Goal: Task Accomplishment & Management: Use online tool/utility

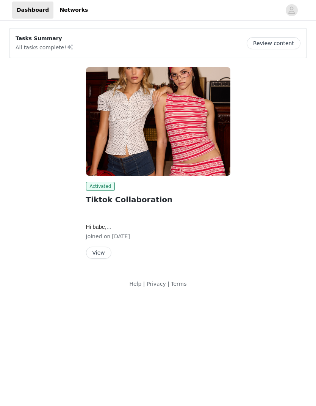
click at [108, 250] on button "View" at bounding box center [98, 253] width 25 height 12
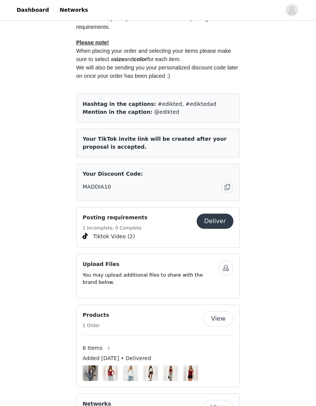
scroll to position [399, 0]
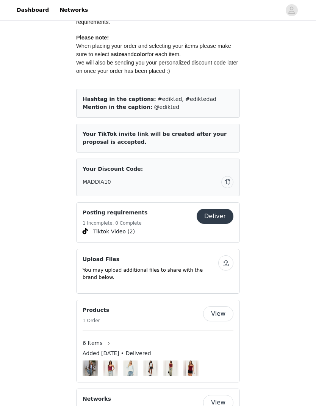
click at [228, 212] on button "Deliver" at bounding box center [215, 216] width 37 height 15
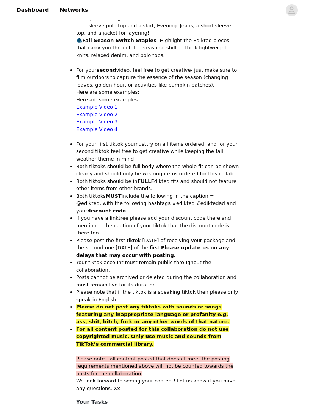
scroll to position [320, 0]
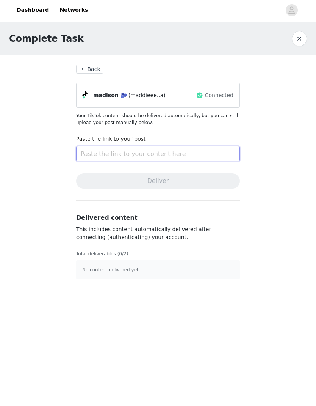
click at [195, 146] on input "text" at bounding box center [158, 153] width 164 height 15
click at [162, 150] on input "text" at bounding box center [158, 153] width 164 height 15
paste input "[URL][DOMAIN_NAME]"
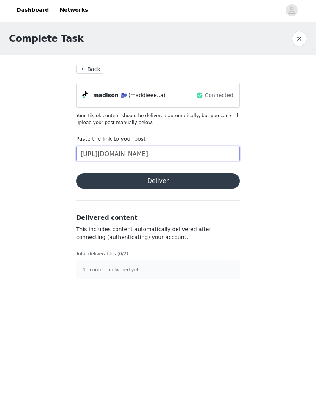
type input "[URL][DOMAIN_NAME]"
click at [210, 182] on button "Deliver" at bounding box center [158, 180] width 164 height 15
